Goal: Navigation & Orientation: Find specific page/section

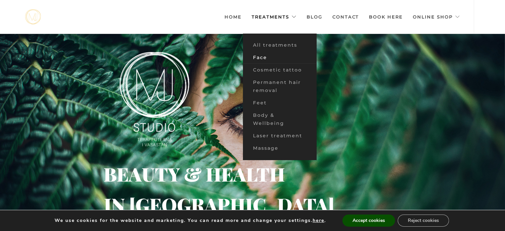
click at [260, 55] on font "Face" at bounding box center [260, 57] width 14 height 6
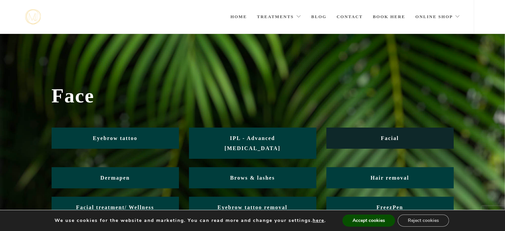
click at [393, 136] on font "Facial" at bounding box center [390, 138] width 18 height 6
